Goal: Find specific page/section

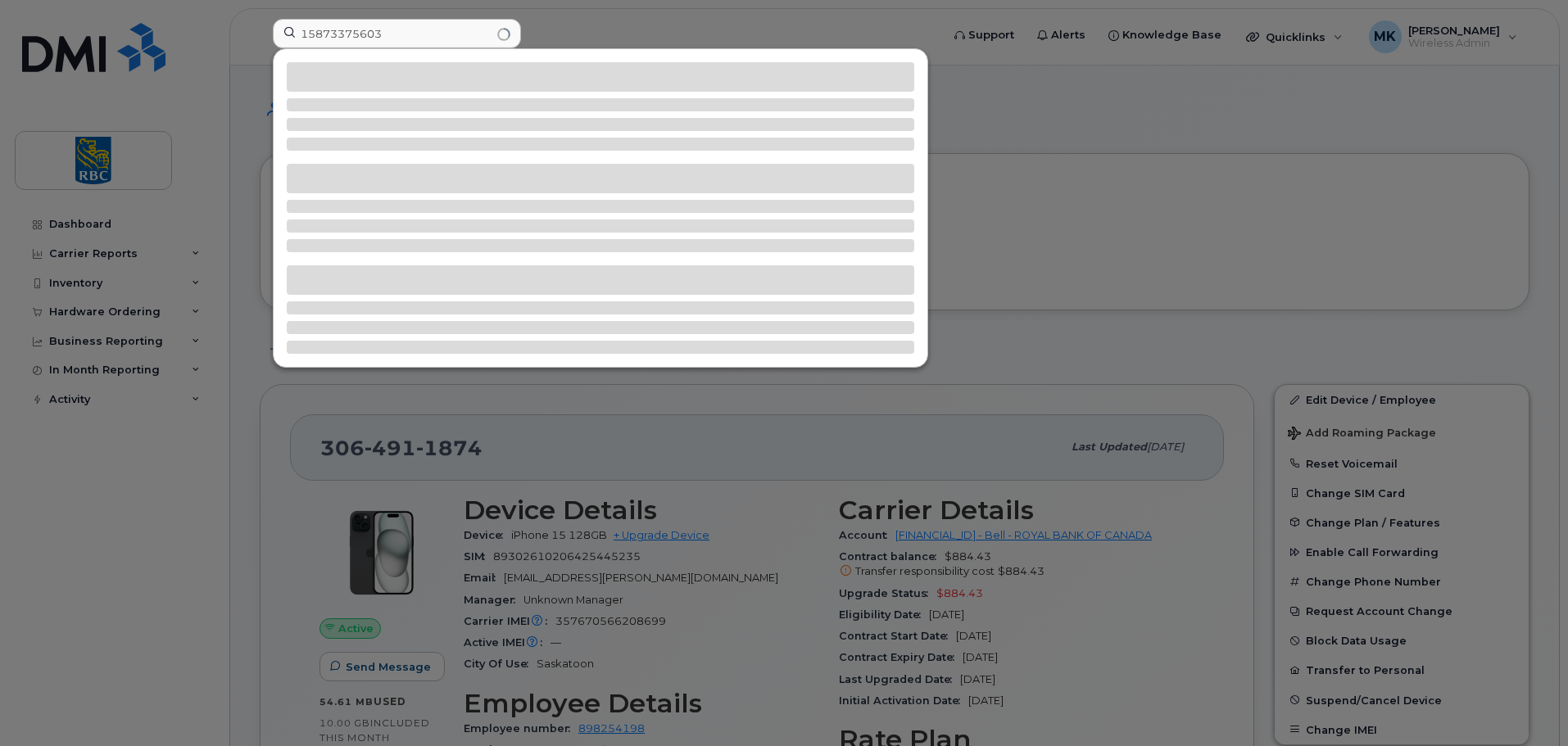
scroll to position [246, 0]
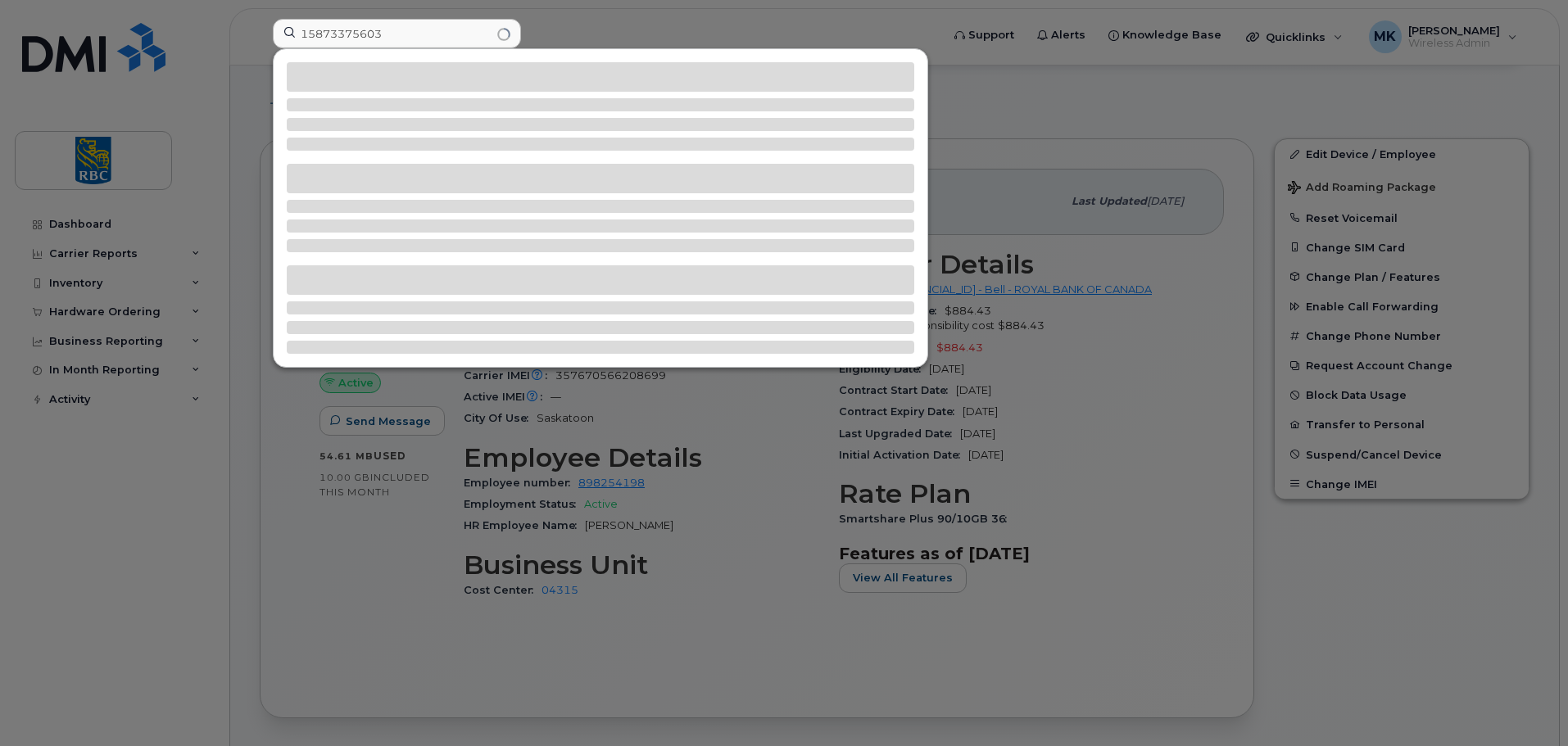
click at [305, 32] on input "15873375603" at bounding box center [397, 34] width 248 height 30
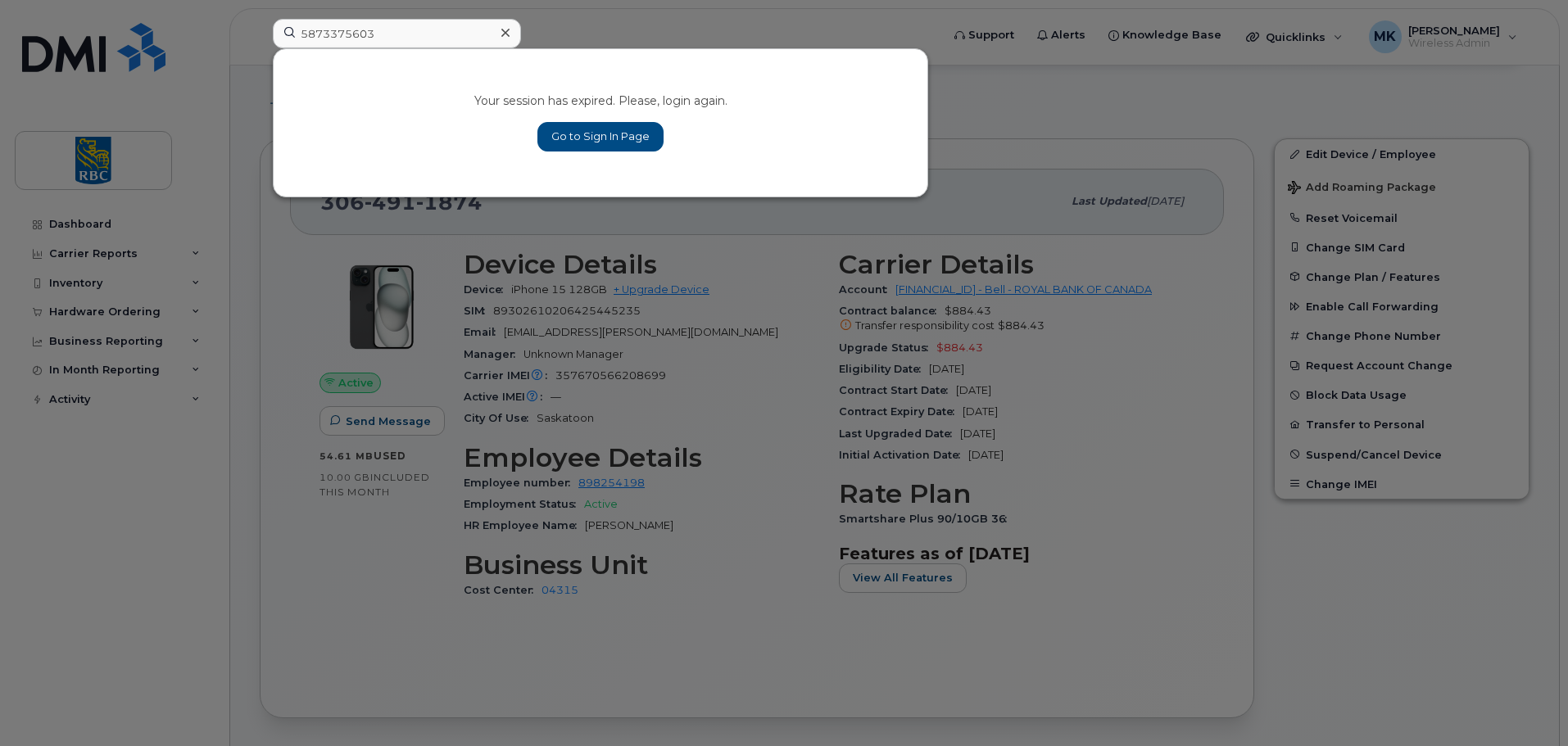
type input "5873375603"
click at [623, 129] on link "Go to Sign In Page" at bounding box center [600, 137] width 126 height 30
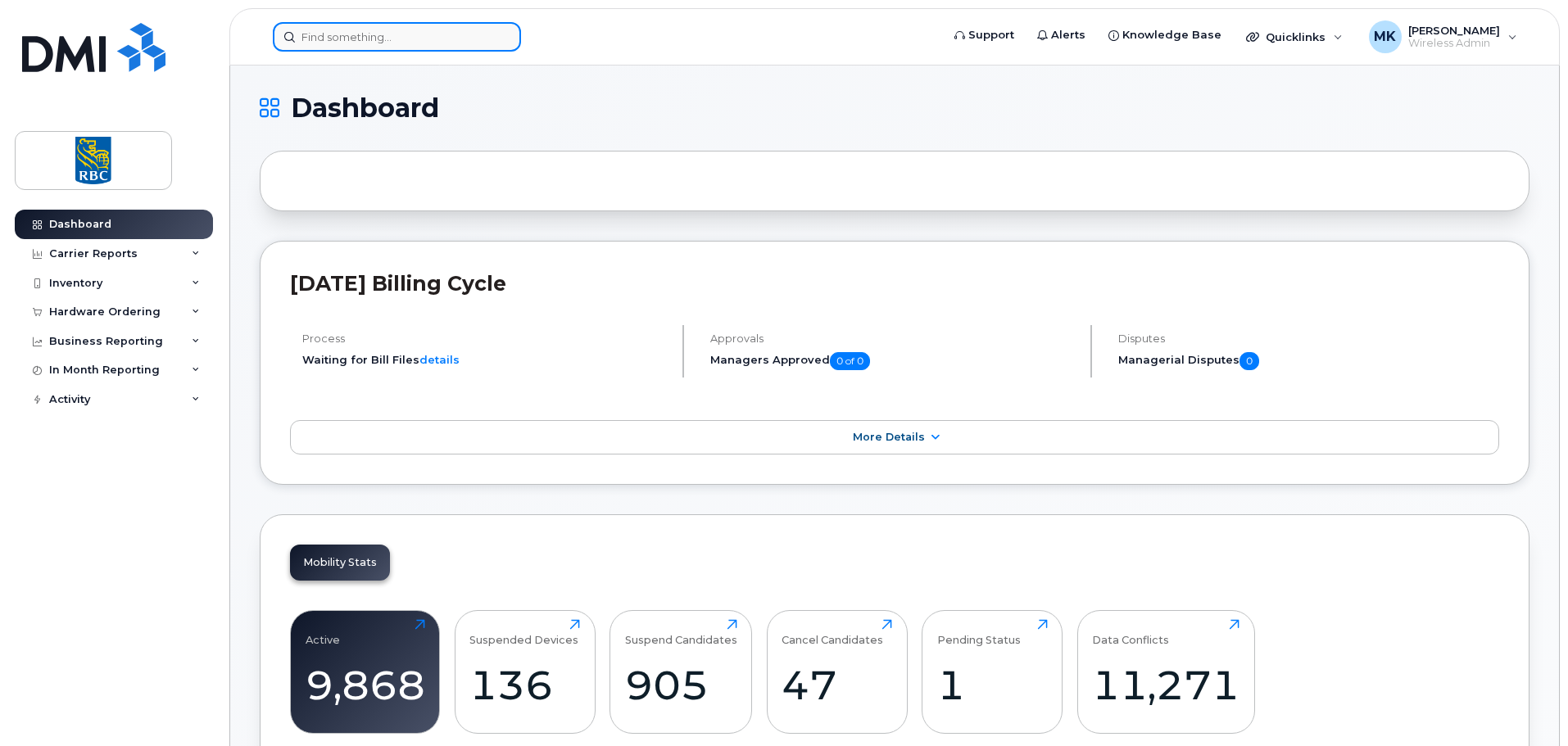
click at [431, 46] on input at bounding box center [397, 37] width 248 height 30
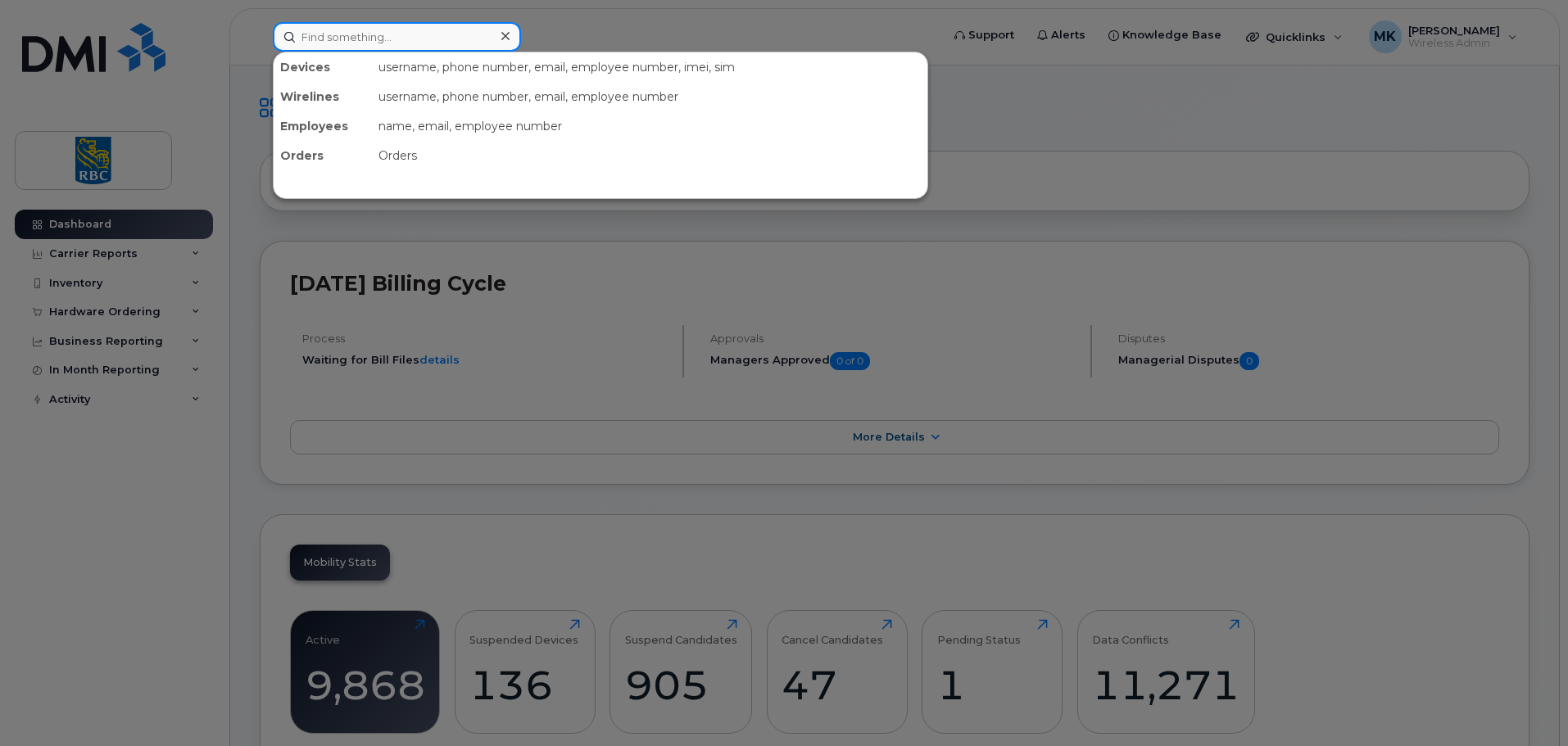
paste input "15873375603"
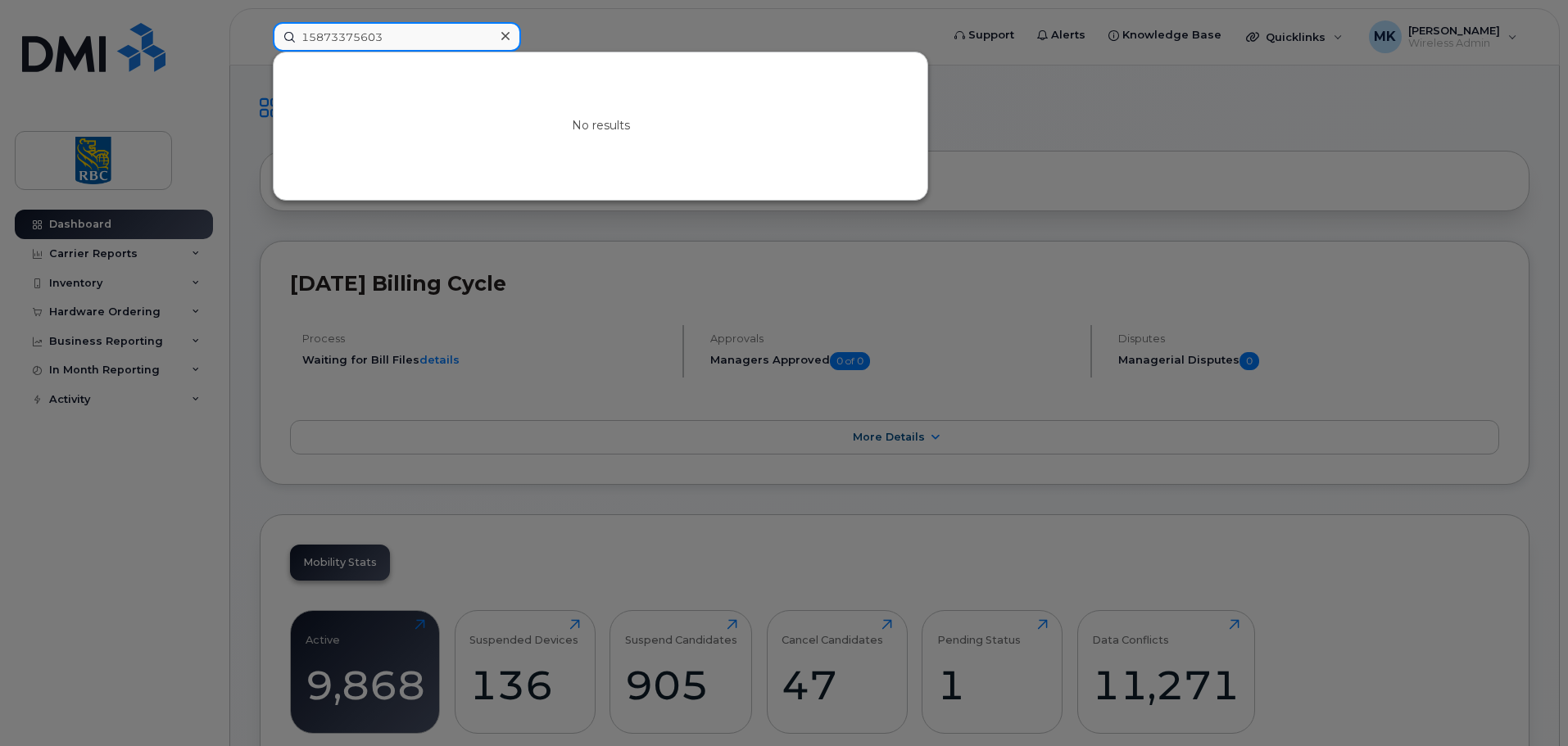
click at [309, 35] on input "15873375603" at bounding box center [397, 37] width 248 height 30
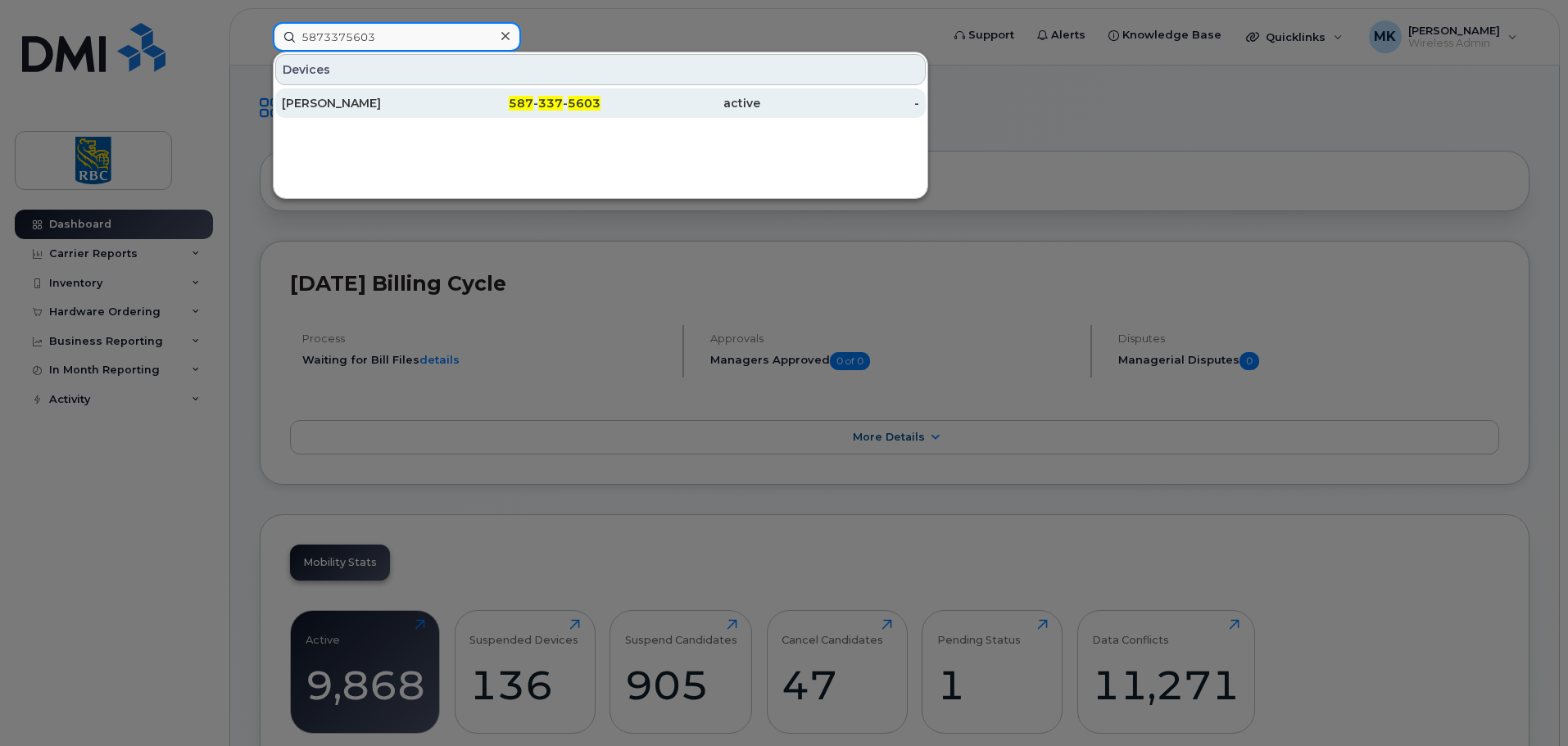
type input "5873375603"
click at [560, 97] on span "337" at bounding box center [550, 103] width 25 height 15
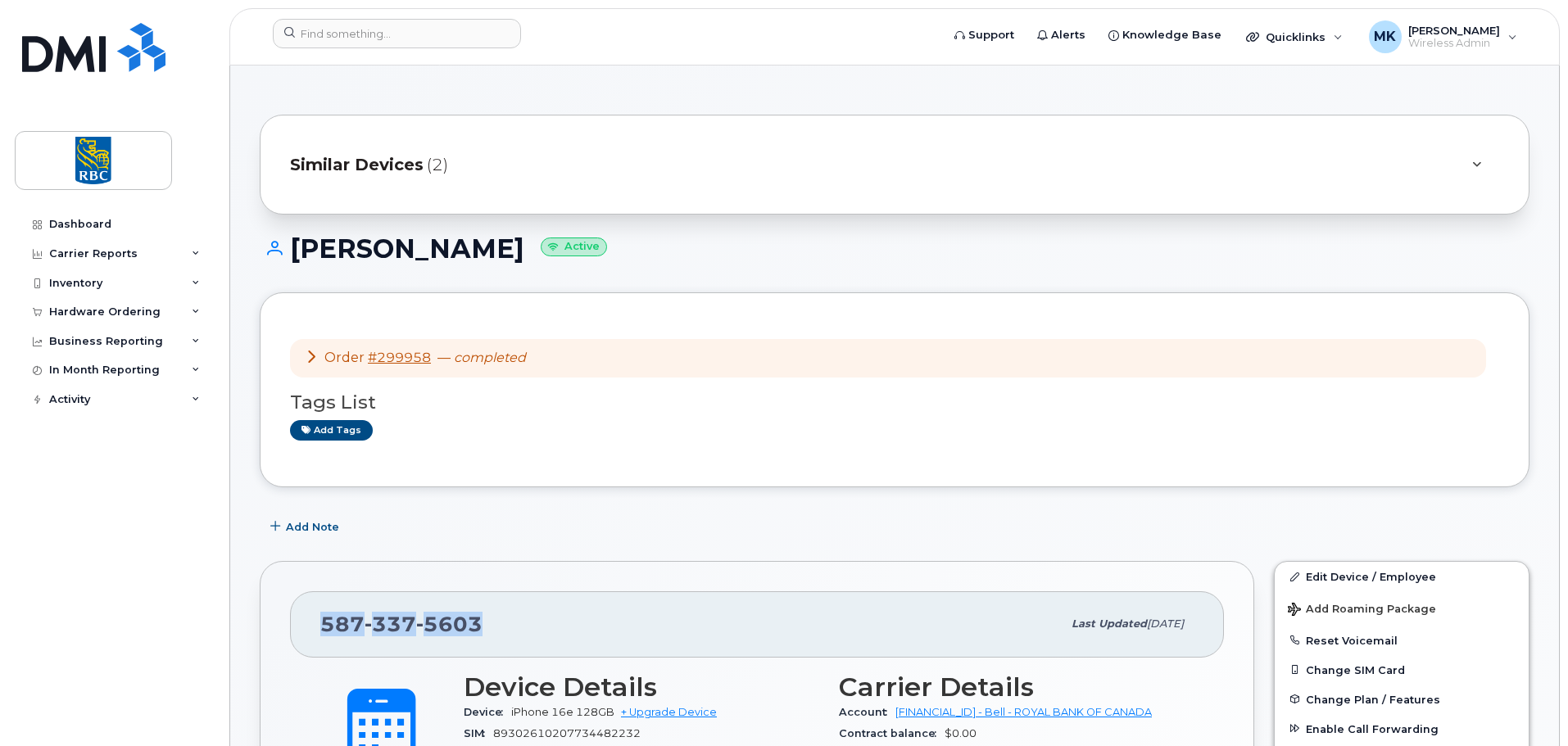
drag, startPoint x: 427, startPoint y: 618, endPoint x: 311, endPoint y: 624, distance: 116.2
click at [311, 624] on div "587 337 5603 Last updated Sep 08, 2025" at bounding box center [756, 624] width 934 height 66
